Goal: Entertainment & Leisure: Consume media (video, audio)

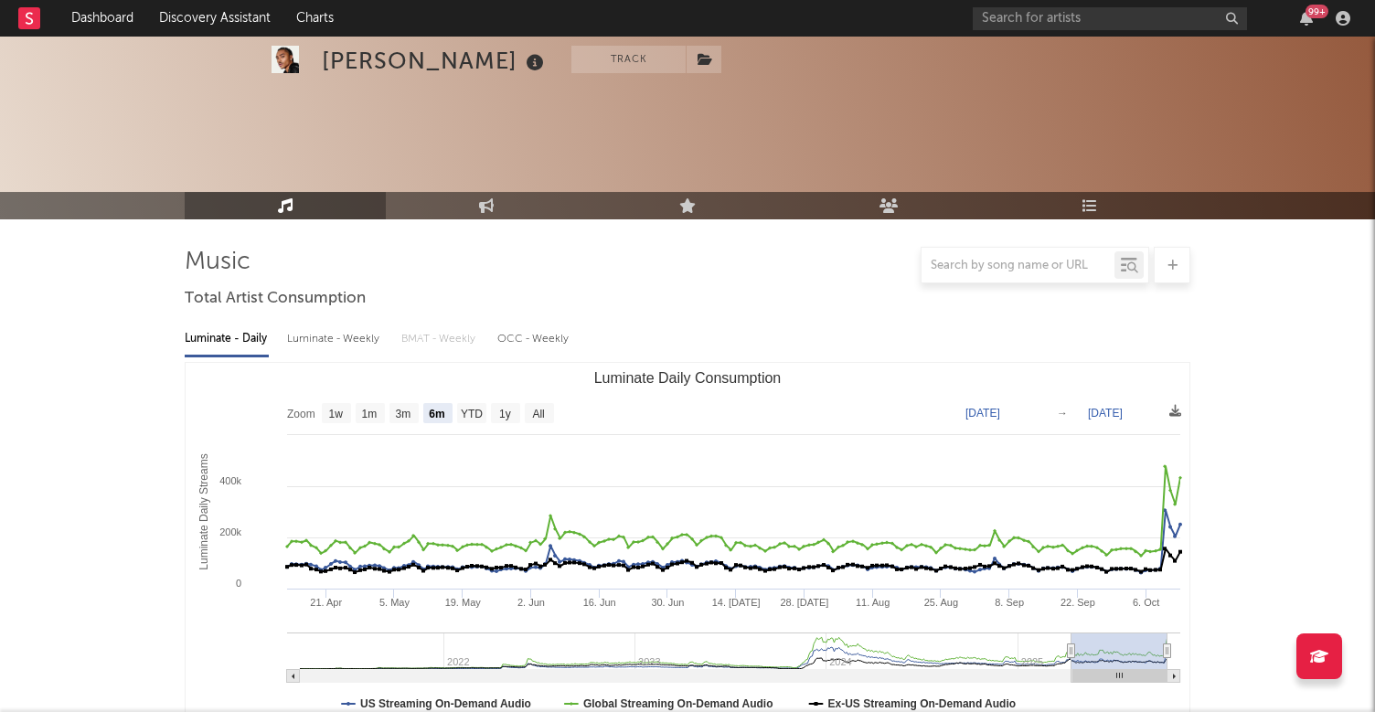
select select "6m"
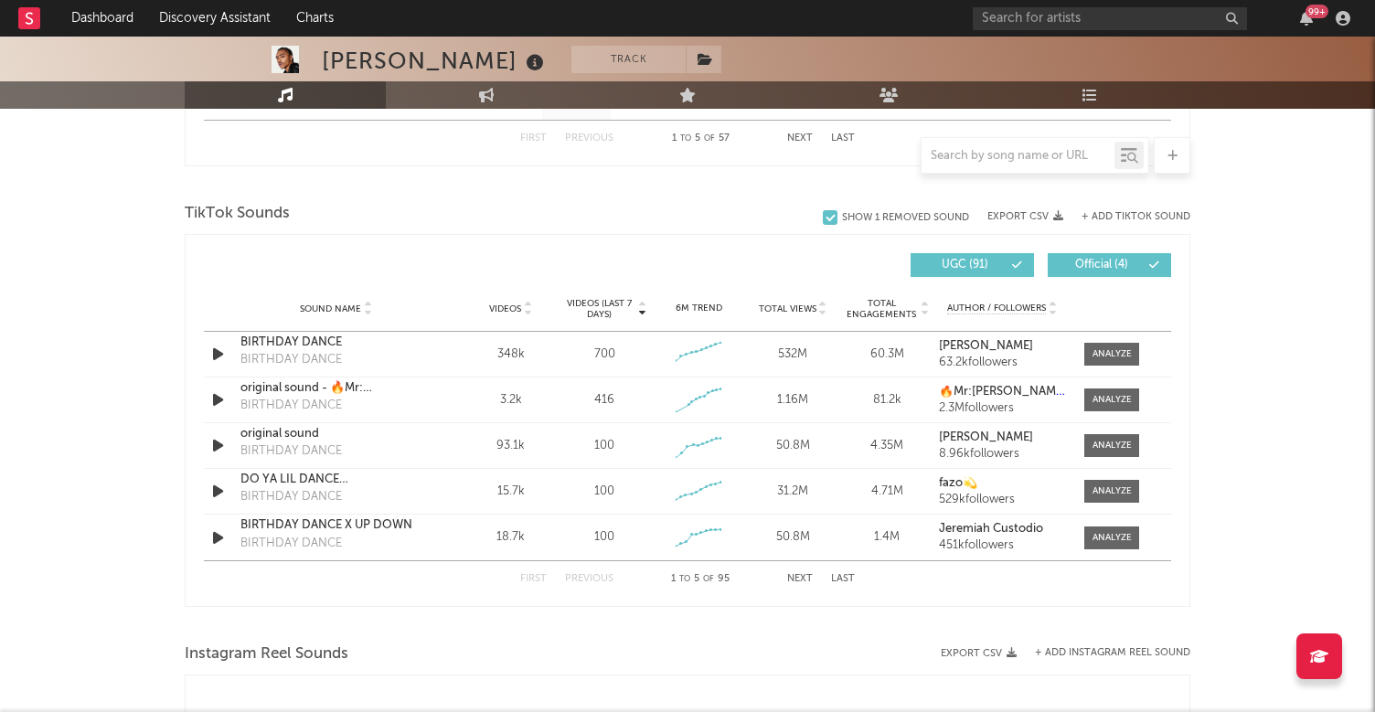
scroll to position [1160, 0]
click at [794, 576] on button "Next" at bounding box center [800, 578] width 26 height 10
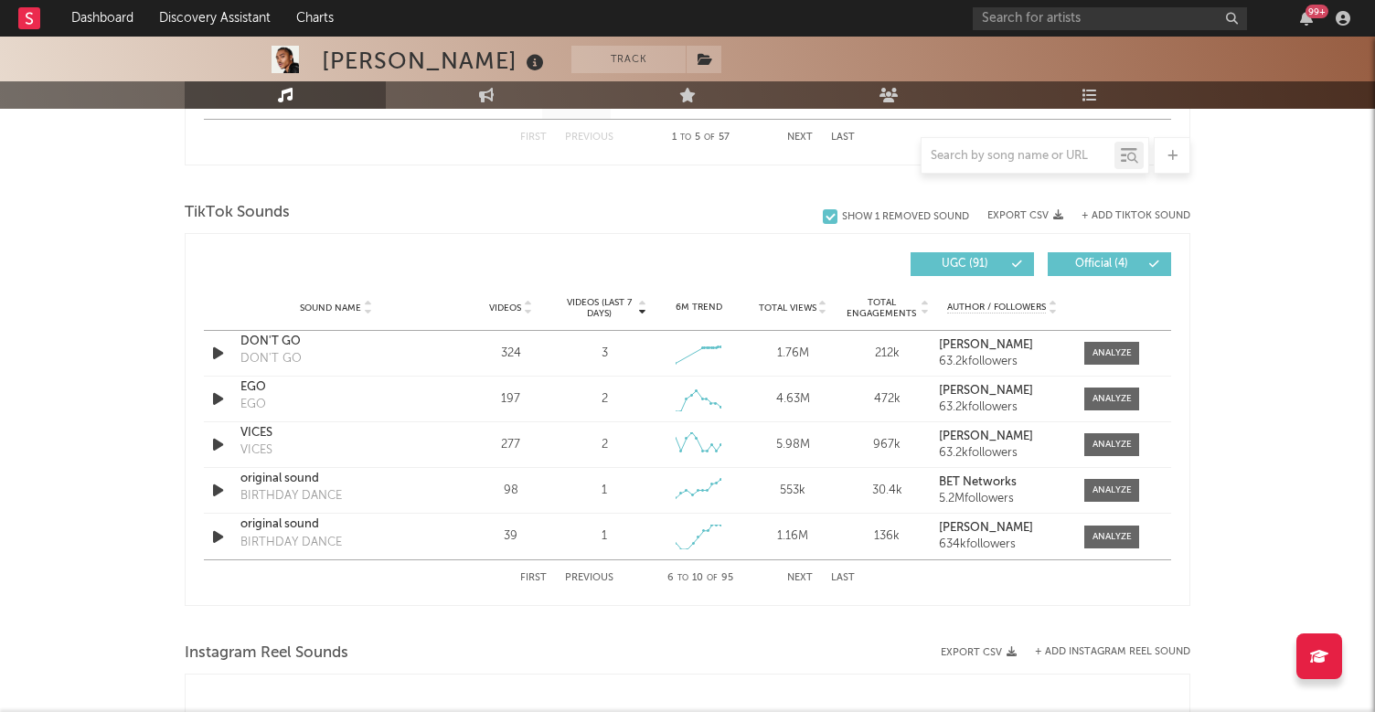
click at [794, 576] on button "Next" at bounding box center [800, 578] width 26 height 10
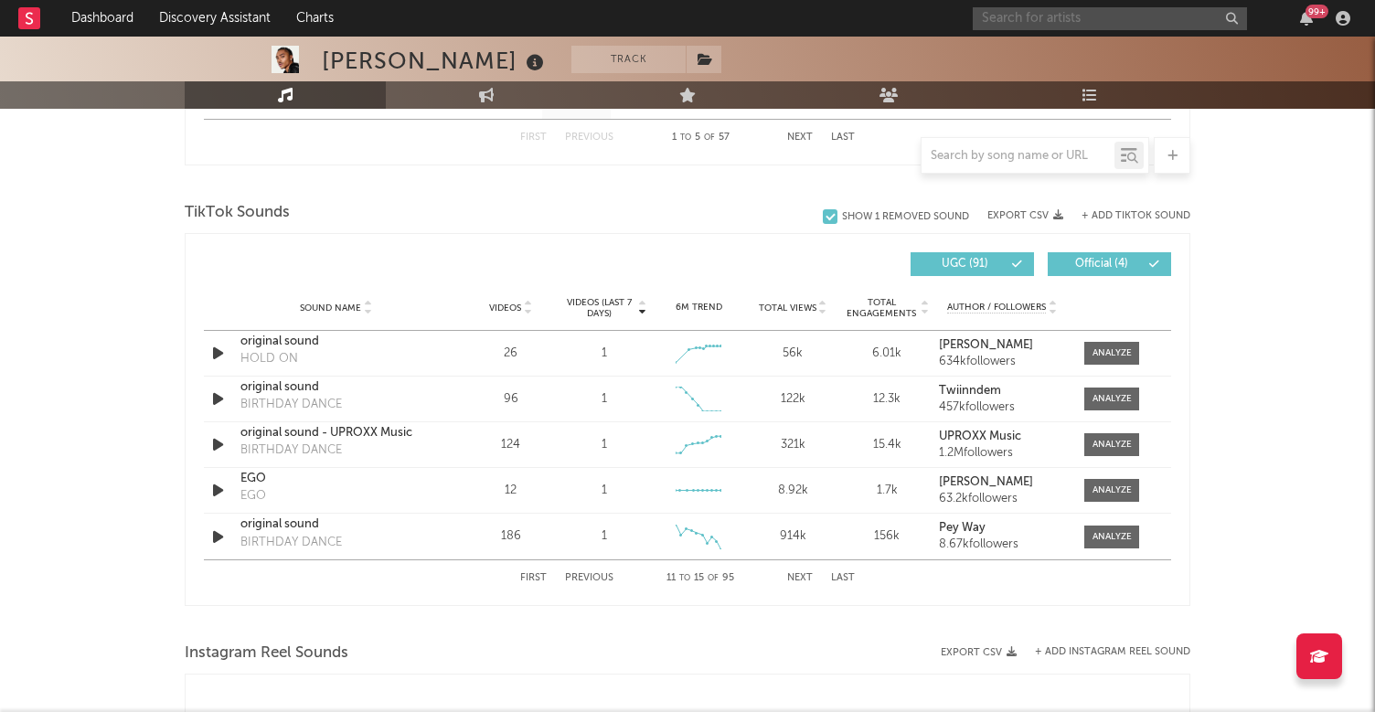
click at [1104, 16] on input "text" at bounding box center [1110, 18] width 274 height 23
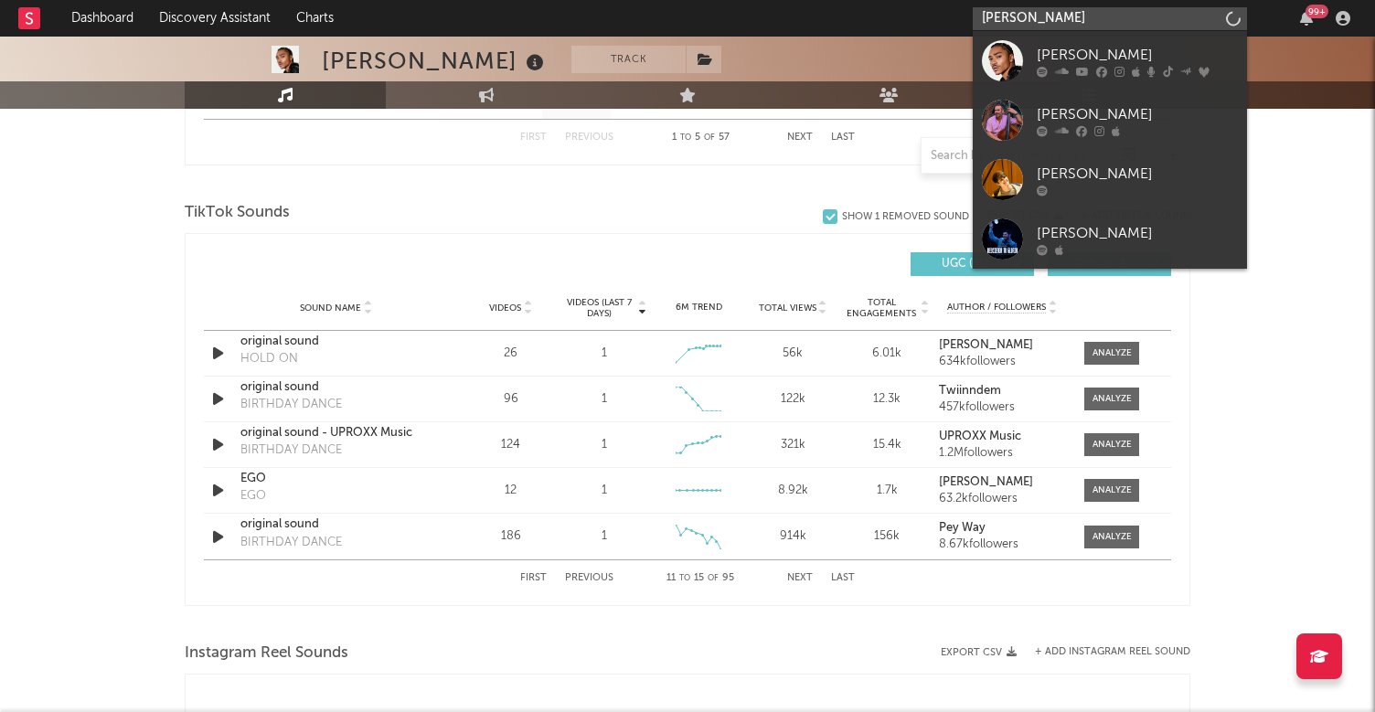
type input "[PERSON_NAME]"
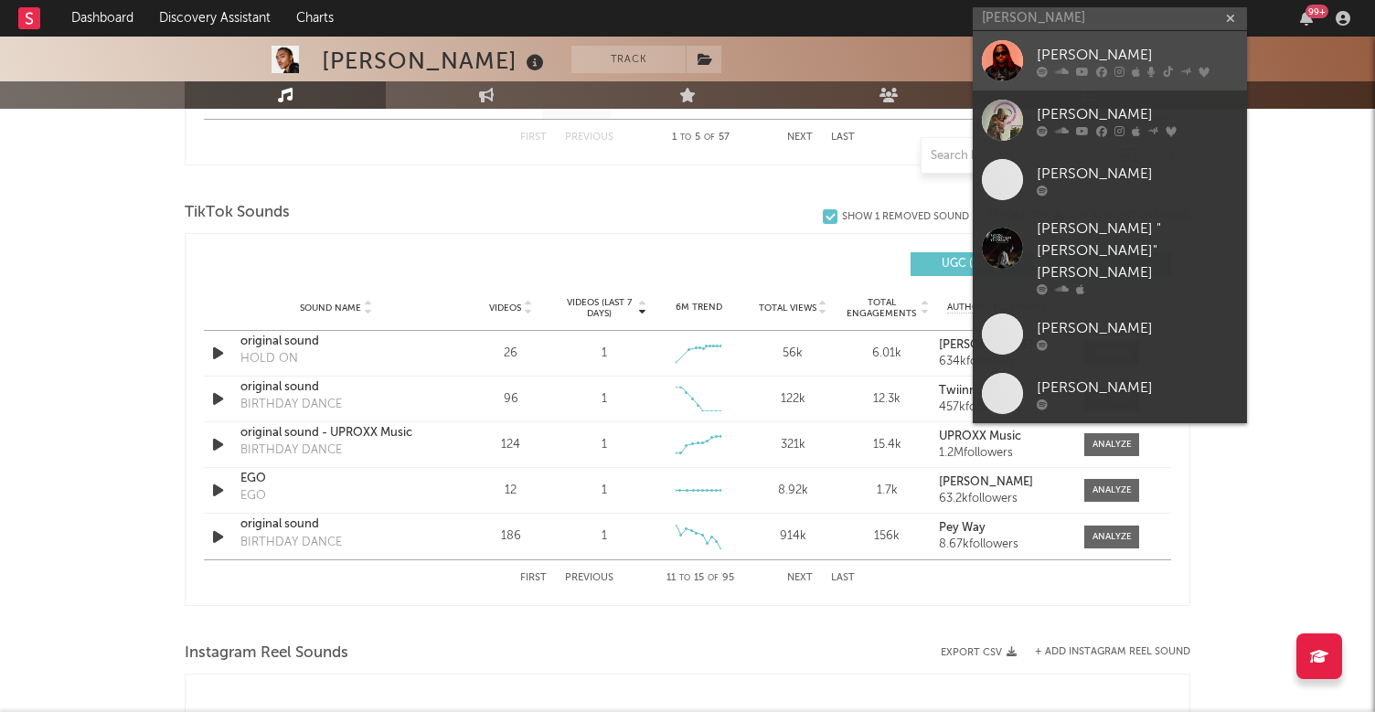
click at [1021, 70] on div at bounding box center [1002, 60] width 41 height 41
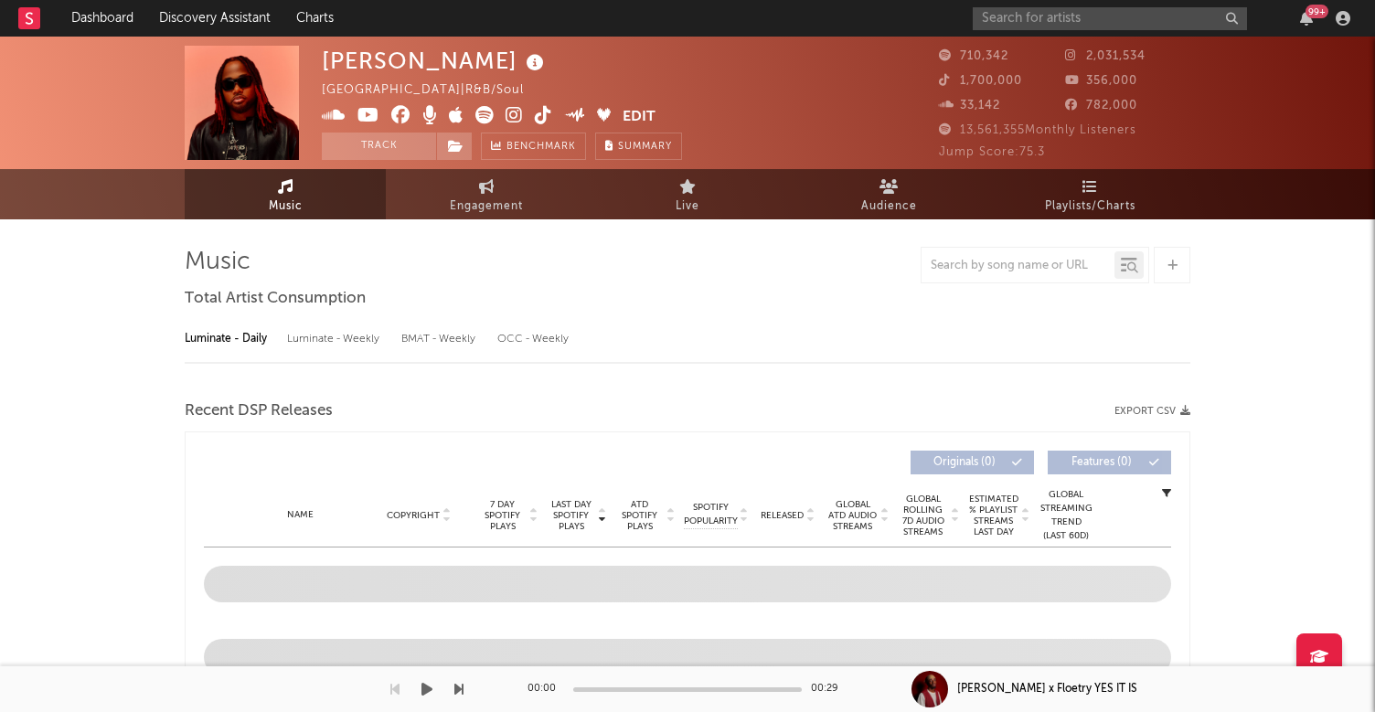
select select "6m"
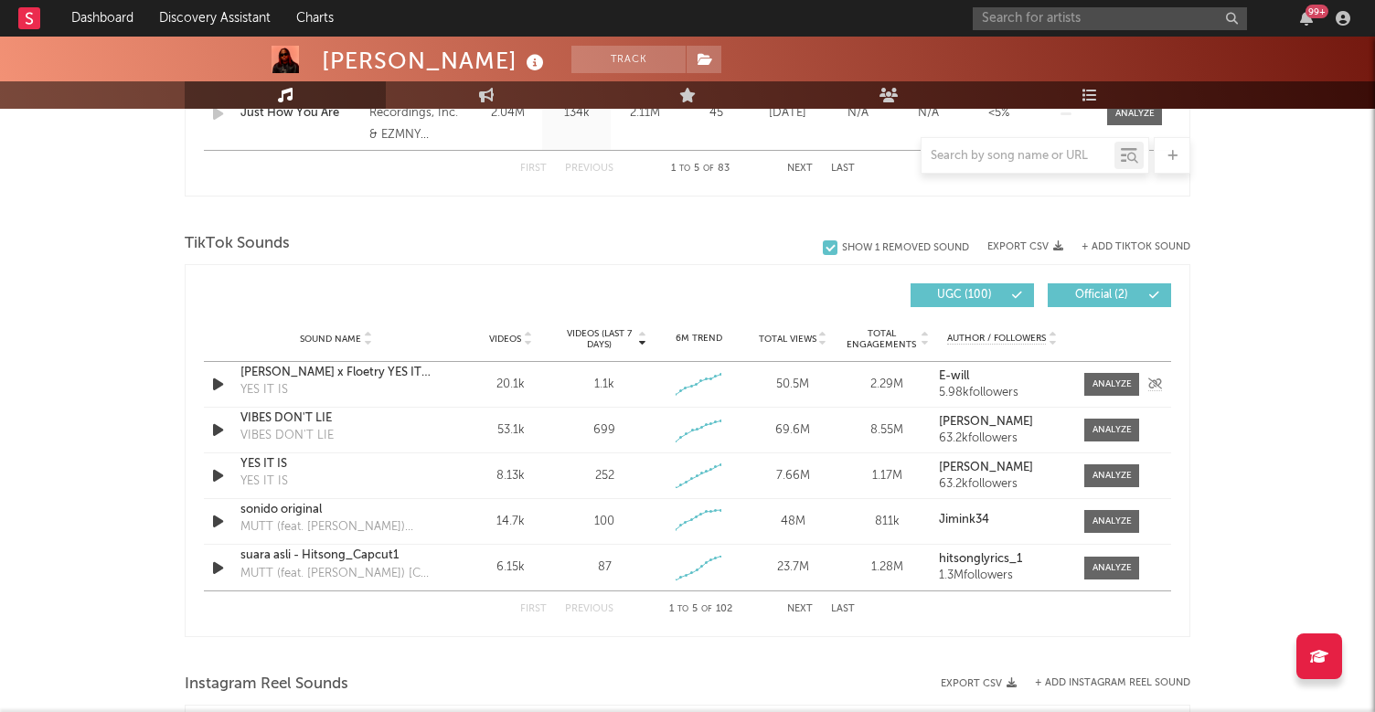
scroll to position [1136, 0]
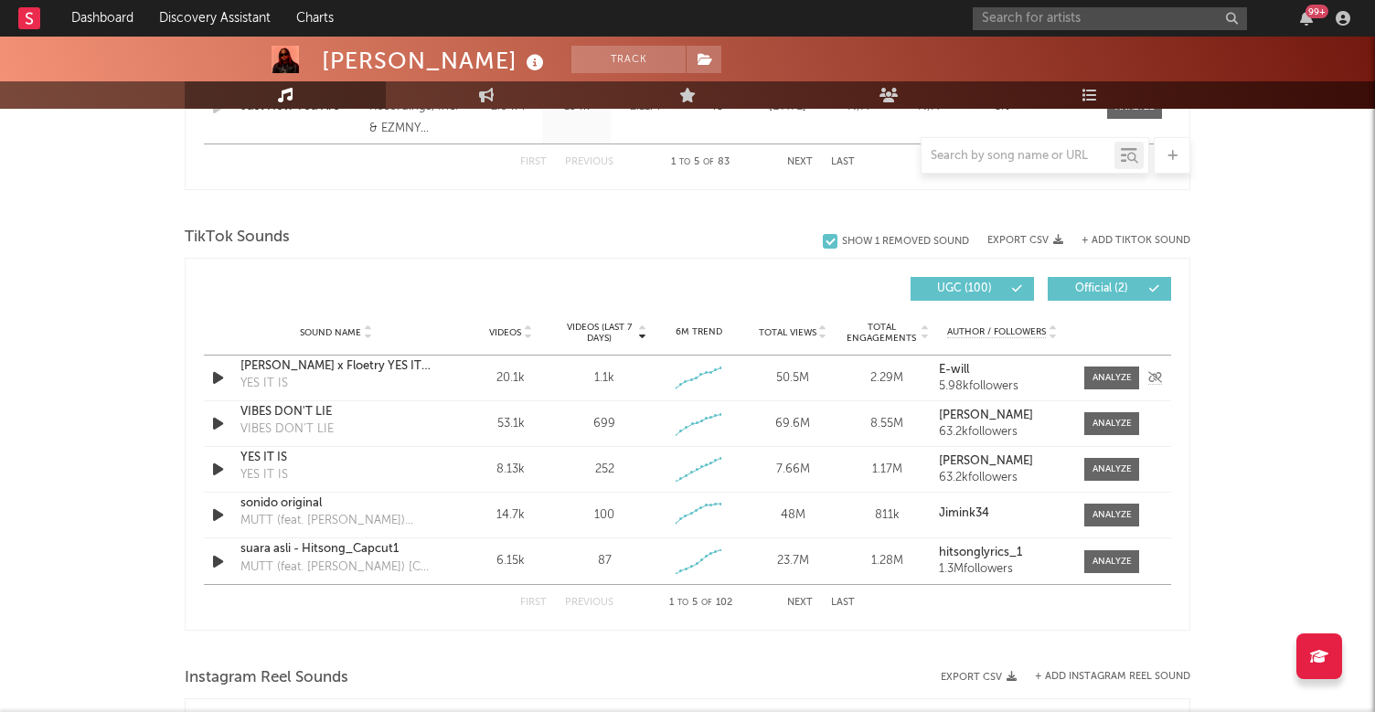
click at [220, 375] on icon "button" at bounding box center [217, 378] width 19 height 23
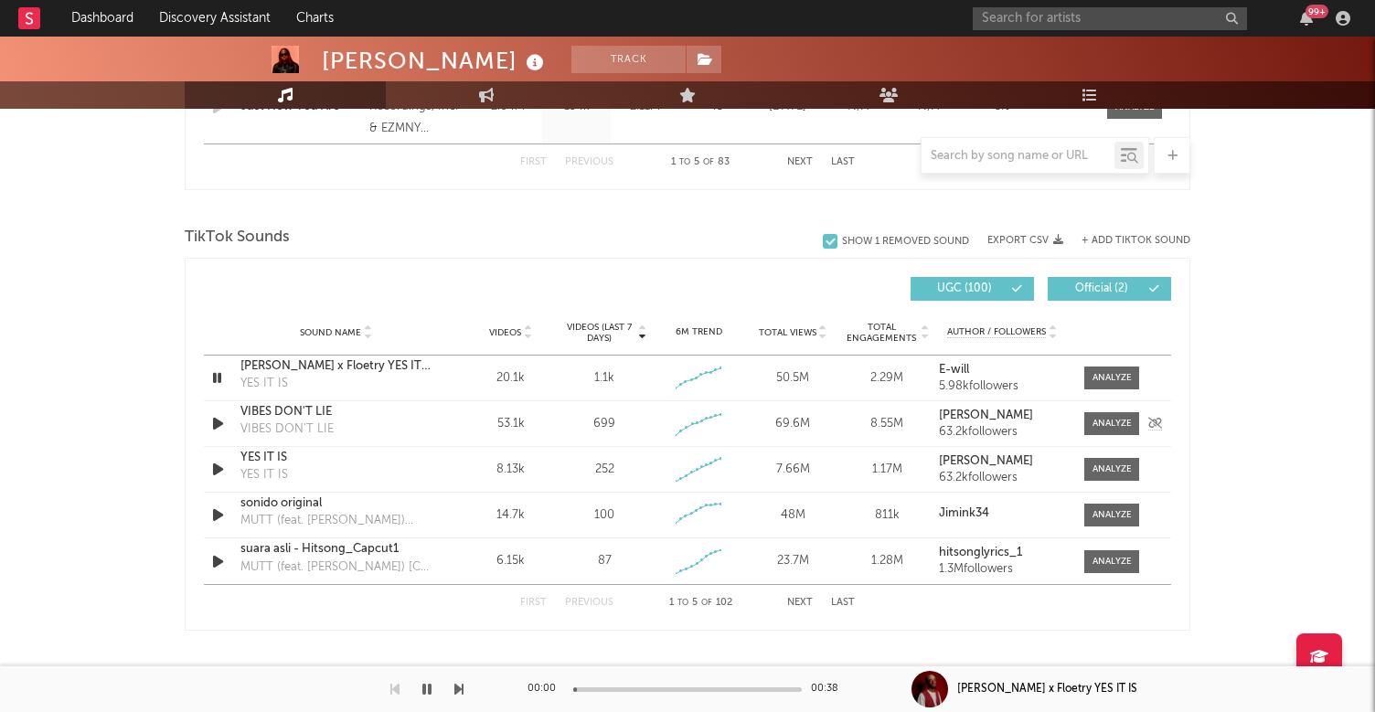
click at [218, 422] on icon "button" at bounding box center [217, 423] width 19 height 23
click at [221, 462] on icon "button" at bounding box center [217, 469] width 19 height 23
click at [223, 512] on icon "button" at bounding box center [217, 515] width 19 height 23
click at [1106, 511] on div at bounding box center [1112, 515] width 39 height 14
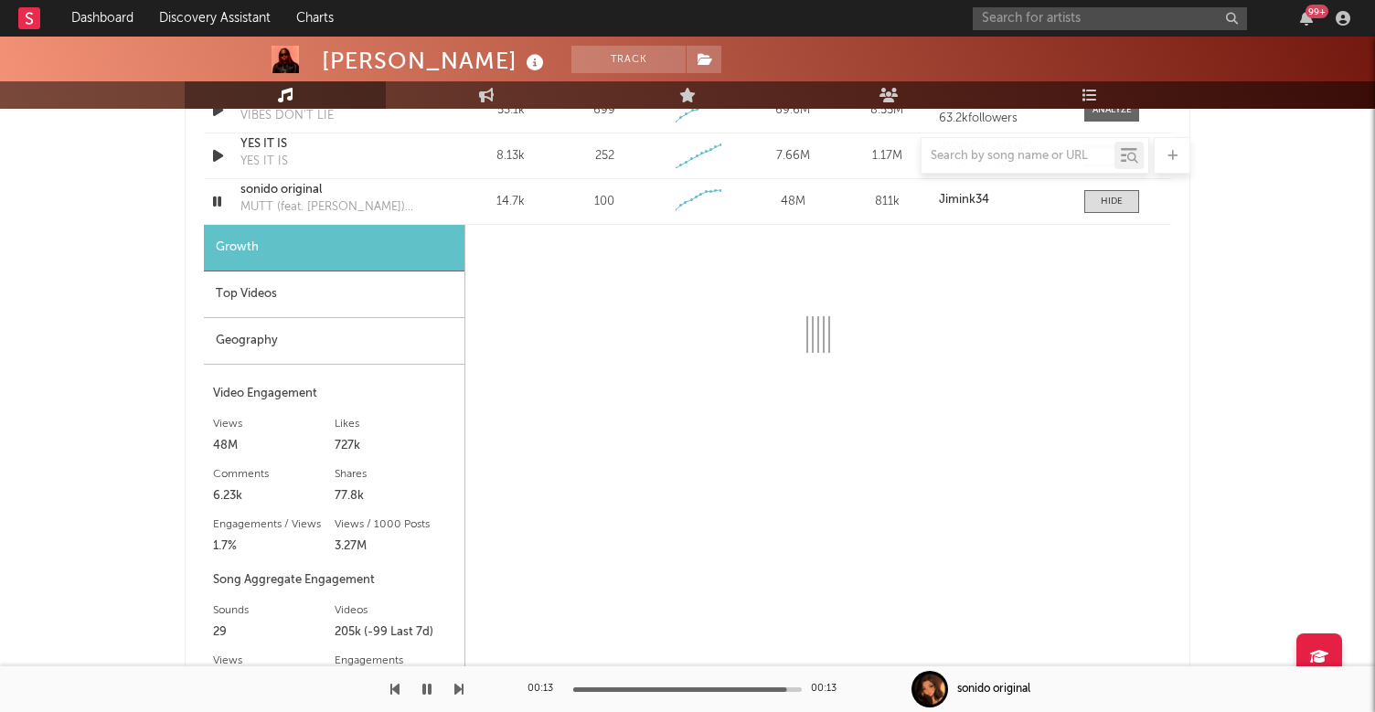
select select "6m"
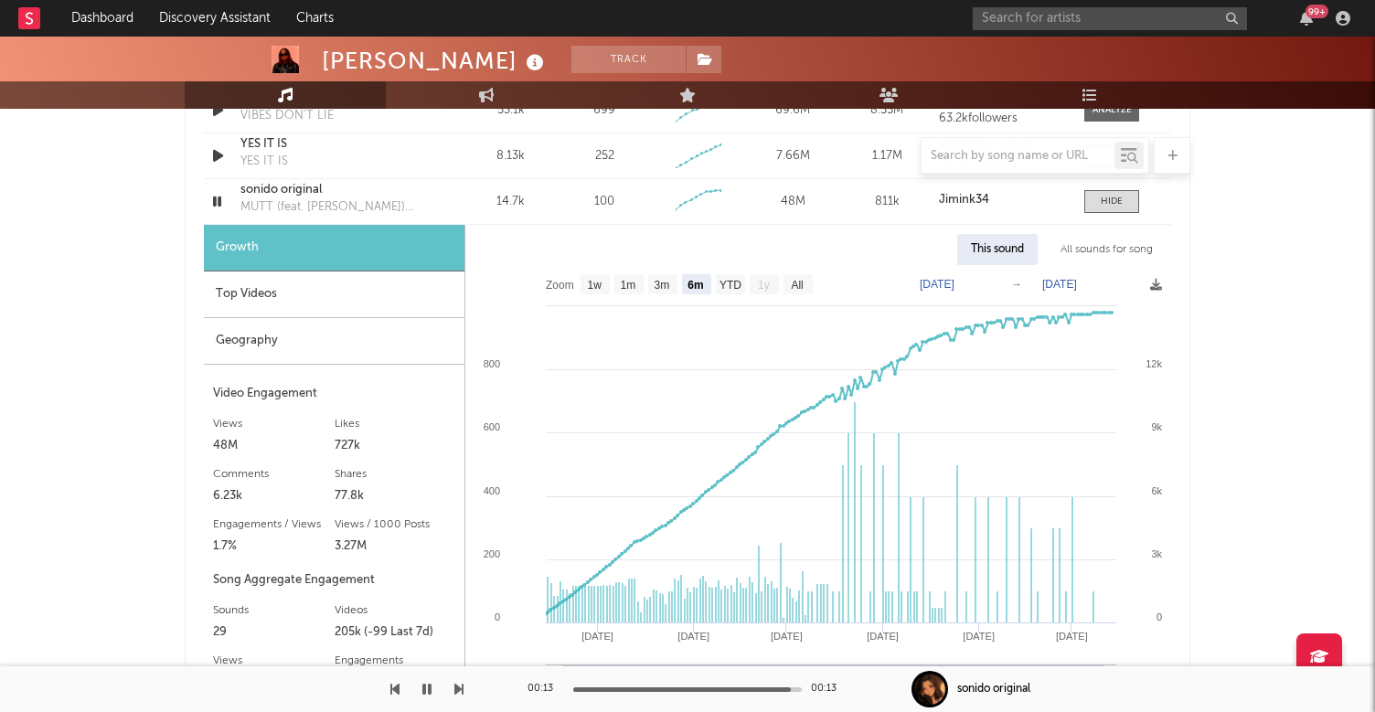
scroll to position [1450, 0]
